Goal: Task Accomplishment & Management: Complete application form

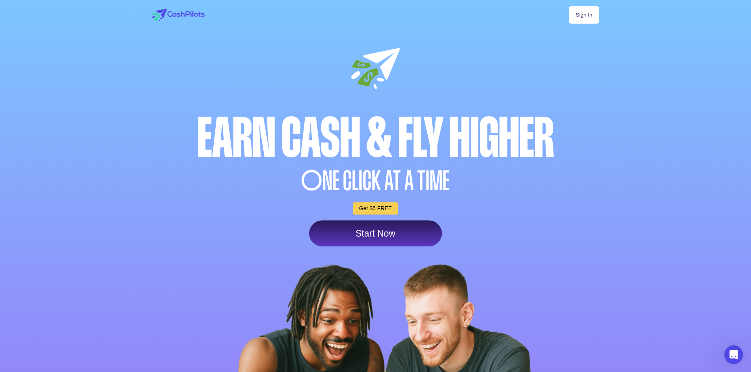
click at [371, 231] on link "Start Now" at bounding box center [375, 234] width 133 height 26
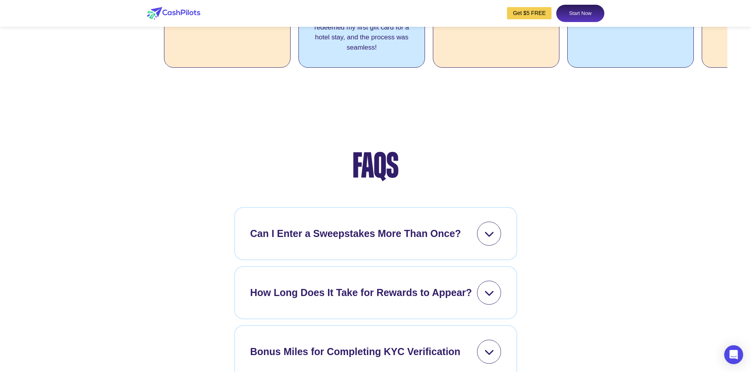
scroll to position [3034, 0]
